Goal: Navigation & Orientation: Understand site structure

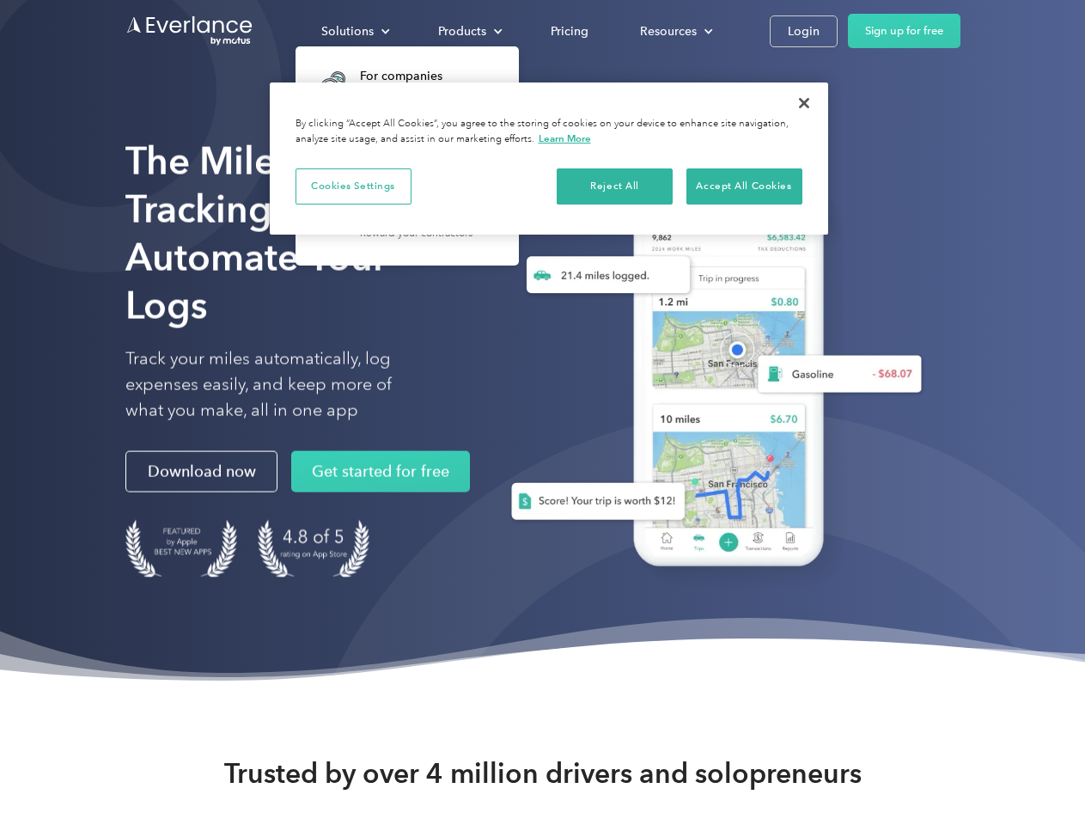
click at [355, 31] on div "Solutions" at bounding box center [347, 31] width 52 height 21
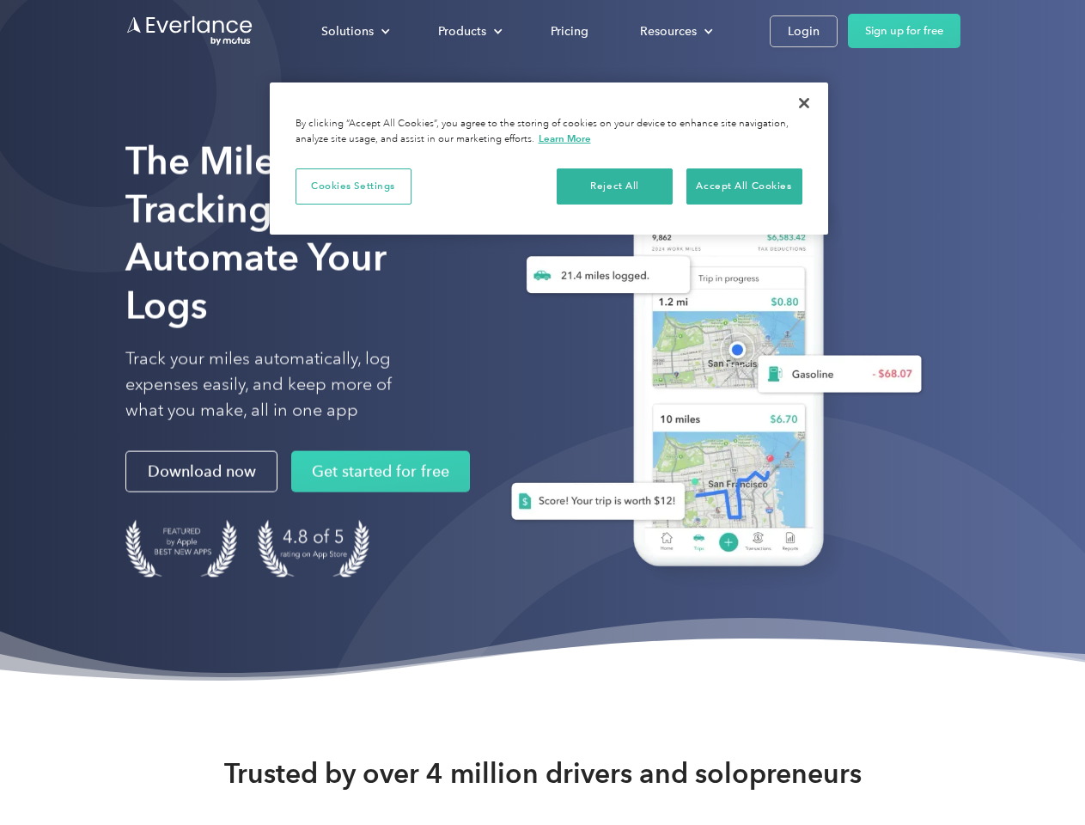
click at [468, 31] on div "Products" at bounding box center [462, 31] width 48 height 21
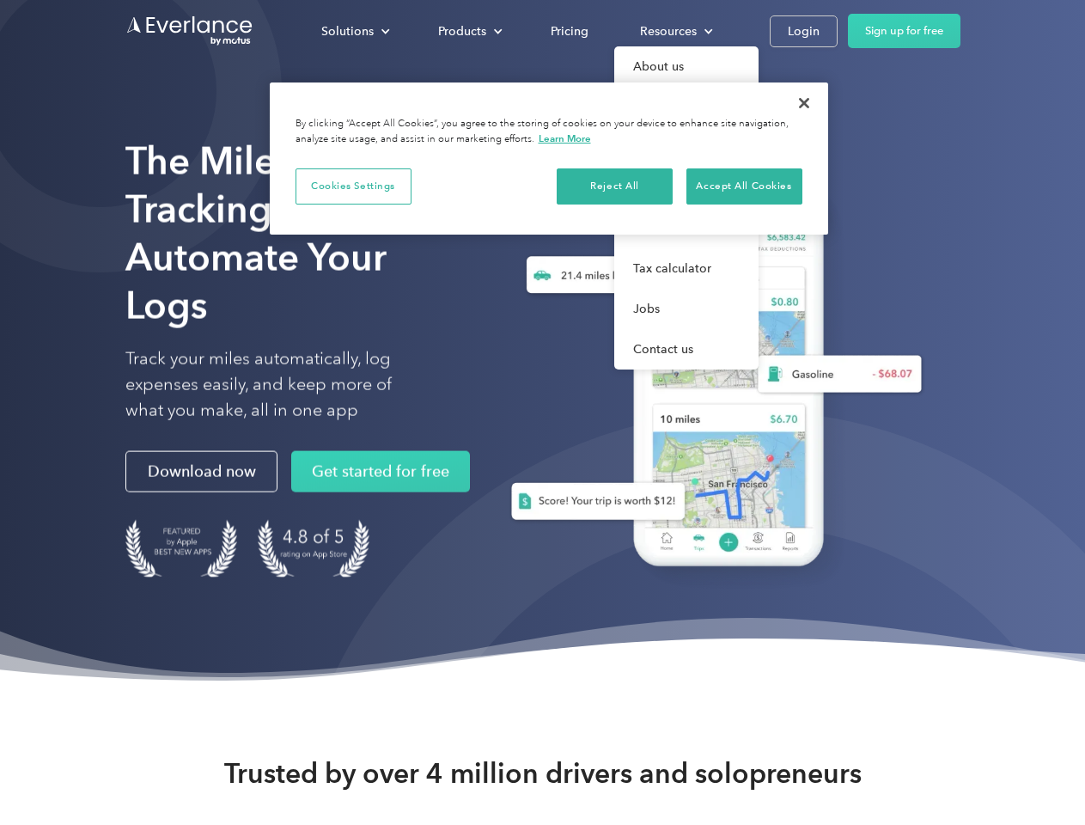
click at [675, 31] on div "Resources" at bounding box center [668, 31] width 57 height 21
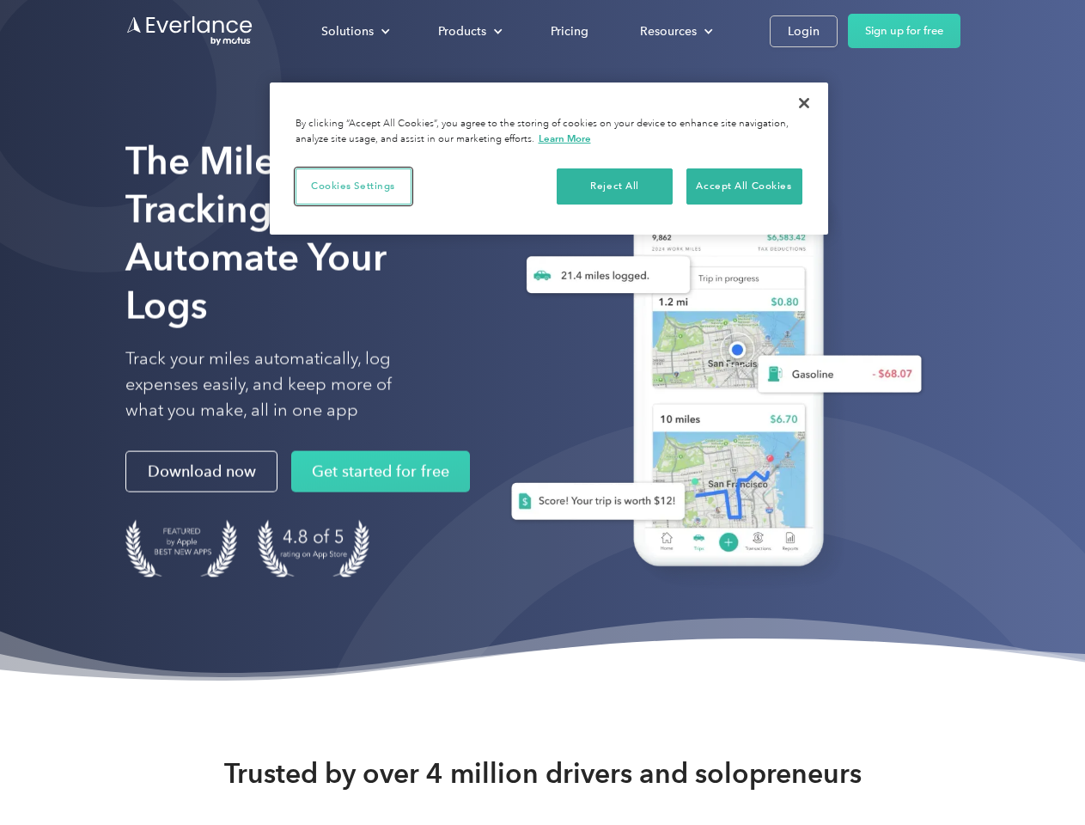
click at [353, 186] on button "Cookies Settings" at bounding box center [354, 186] width 116 height 36
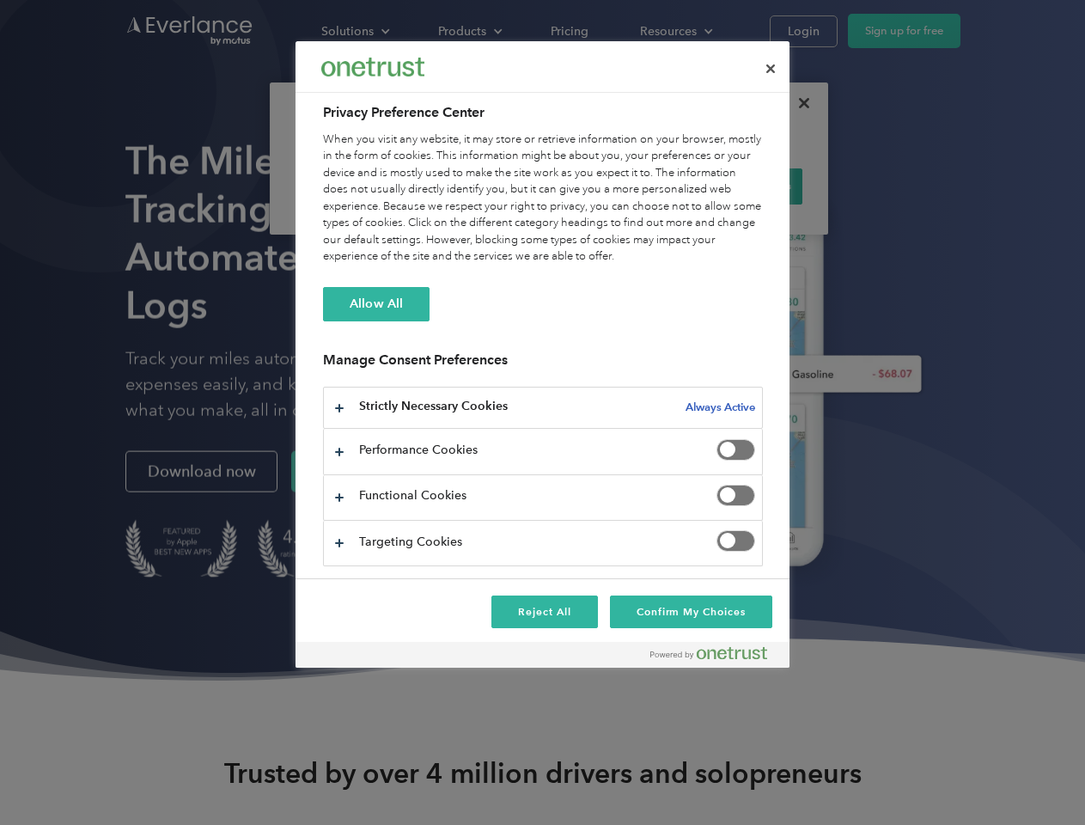
click at [615, 186] on div "When you visit any website, it may store or retrieve information on your browse…" at bounding box center [543, 198] width 440 height 134
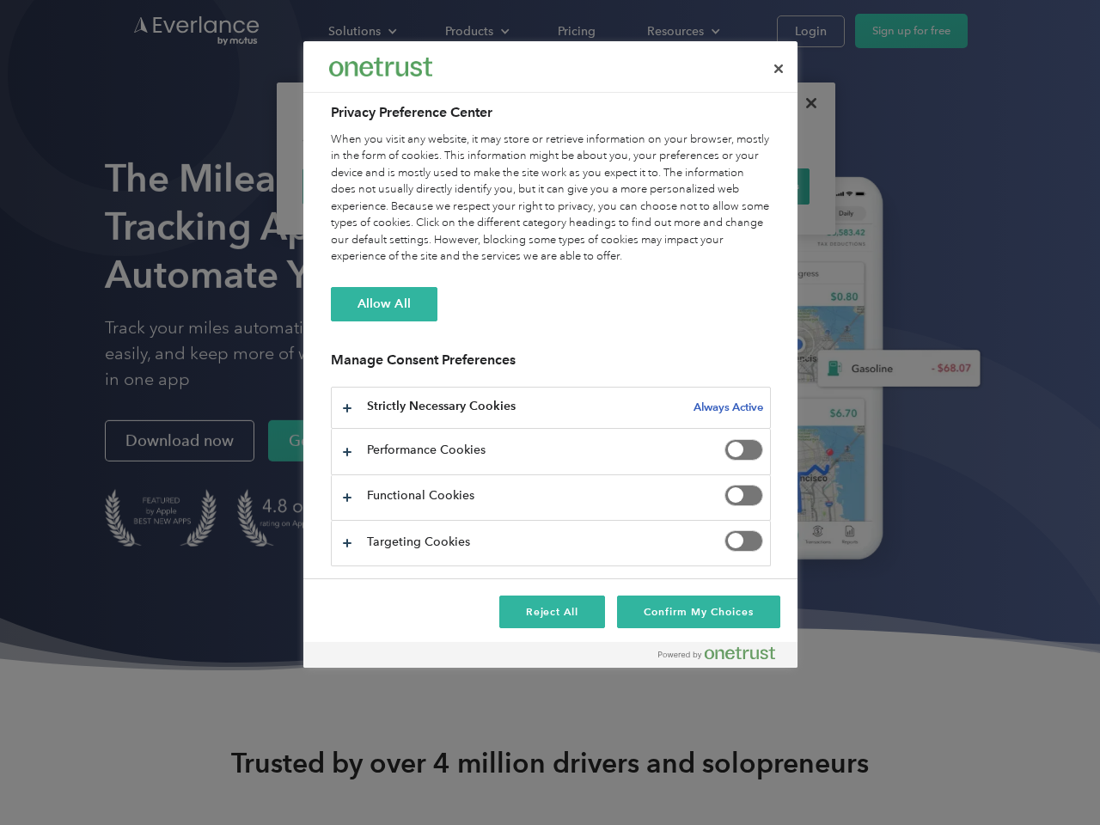
click at [744, 186] on div "When you visit any website, it may store or retrieve information on your browse…" at bounding box center [551, 198] width 440 height 134
click at [804, 103] on div at bounding box center [550, 412] width 1100 height 825
